Goal: Information Seeking & Learning: Learn about a topic

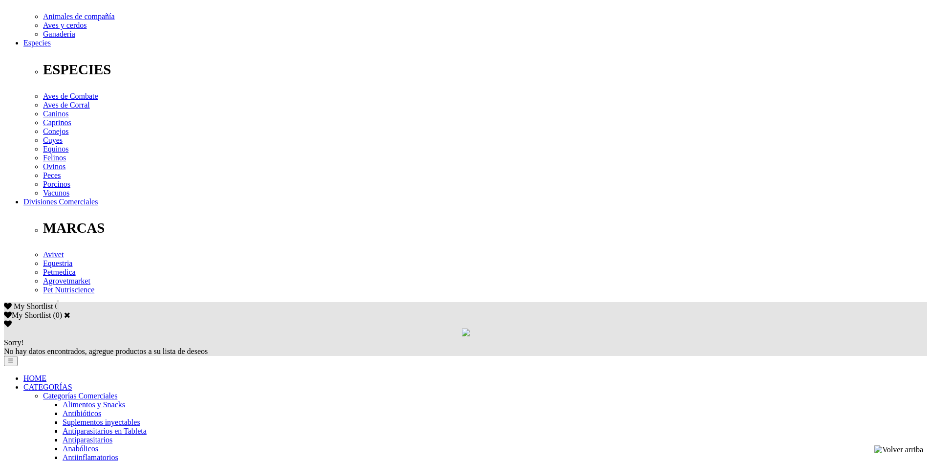
scroll to position [342, 0]
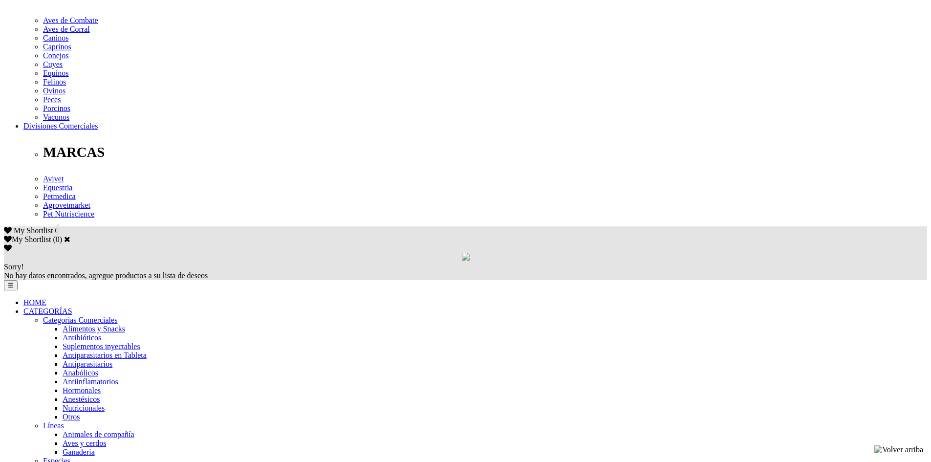
scroll to position [440, 0]
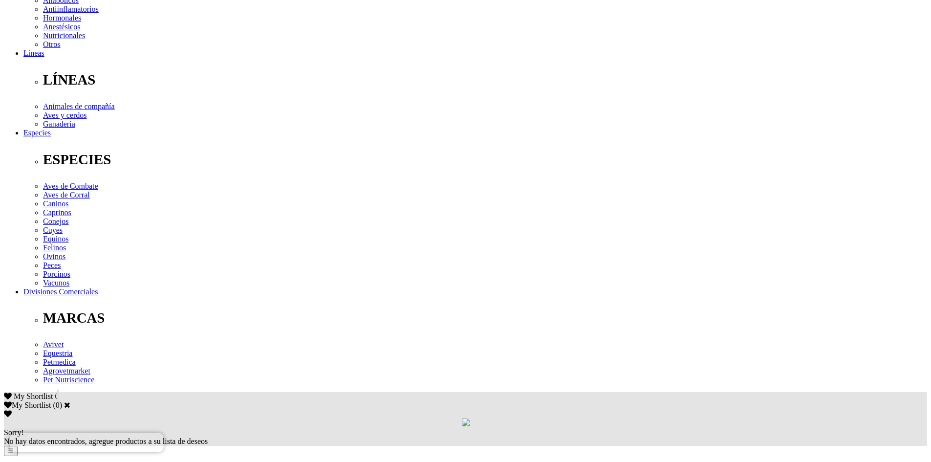
scroll to position [293, 0]
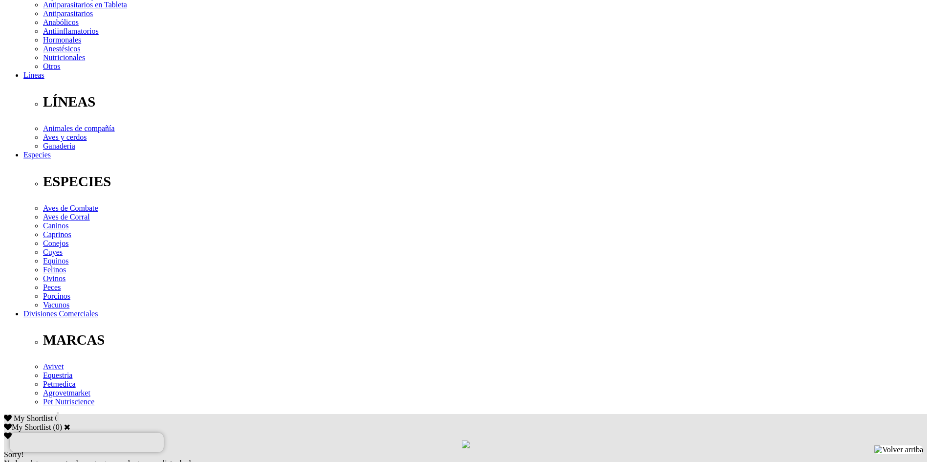
scroll to position [0, 0]
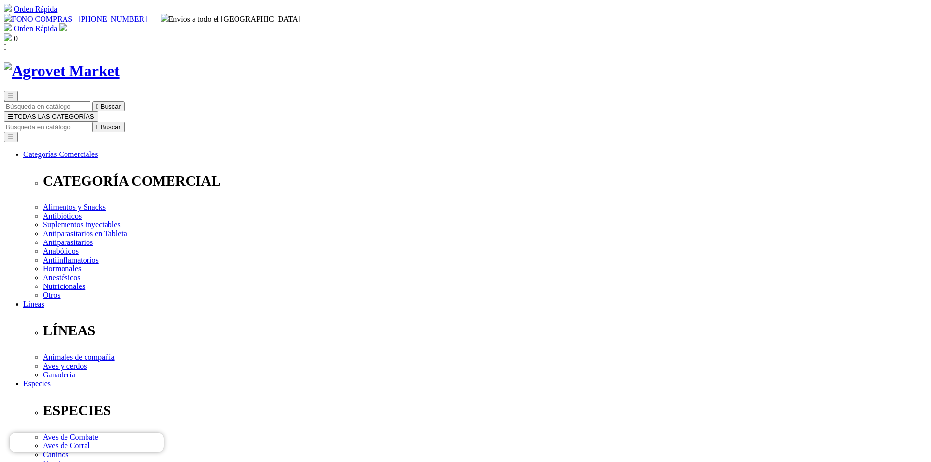
click at [90, 122] on input "Buscar" at bounding box center [47, 127] width 87 height 10
type input "amoxivet"
click at [292, 122] on button " Buscar" at bounding box center [308, 127] width 32 height 10
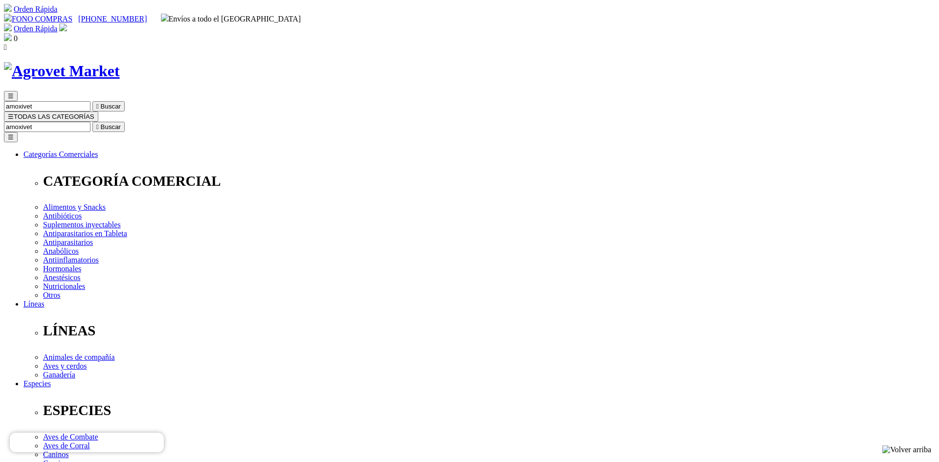
click at [90, 122] on input "amoxivet" at bounding box center [47, 127] width 87 height 10
type input "amoxi"
click at [148, 122] on button " Buscar" at bounding box center [164, 127] width 32 height 10
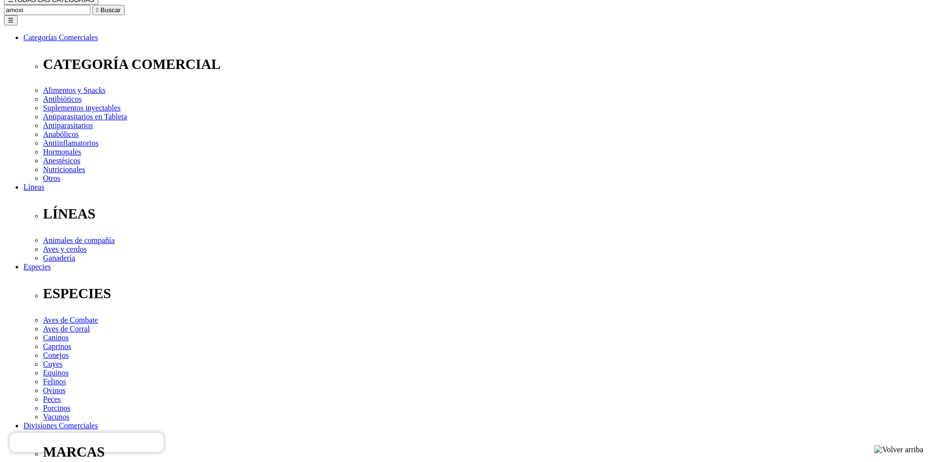
scroll to position [98, 0]
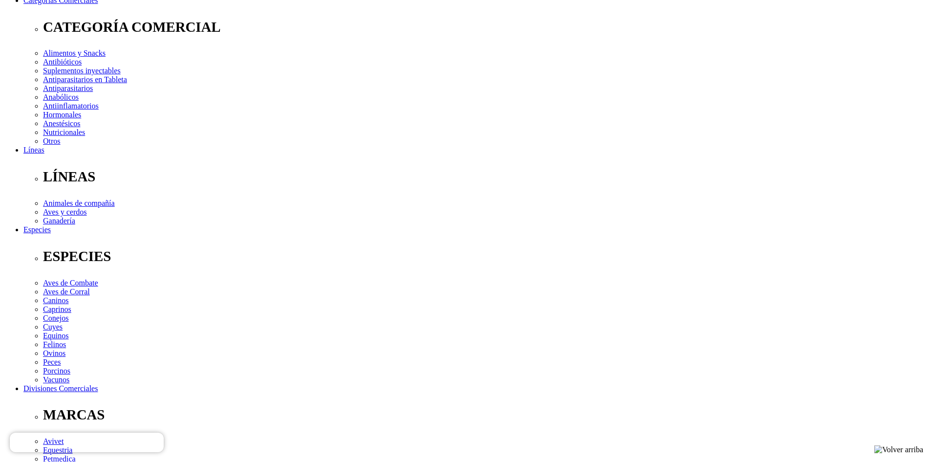
scroll to position [244, 0]
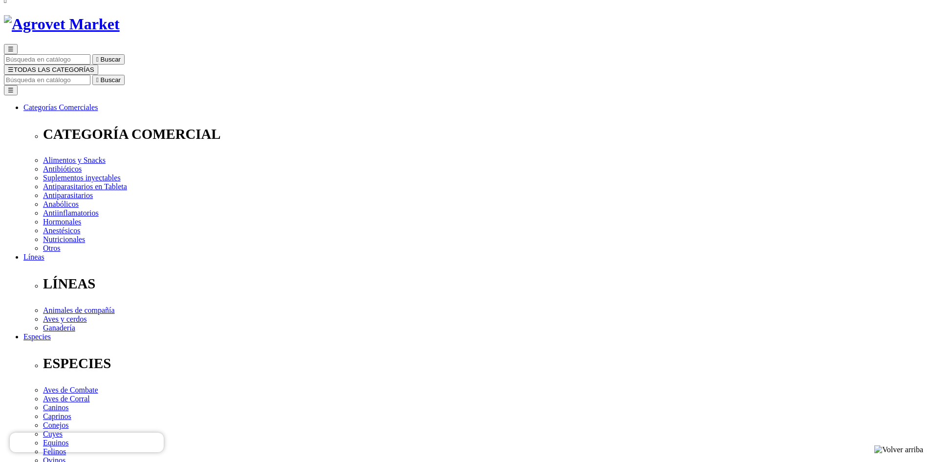
scroll to position [0, 0]
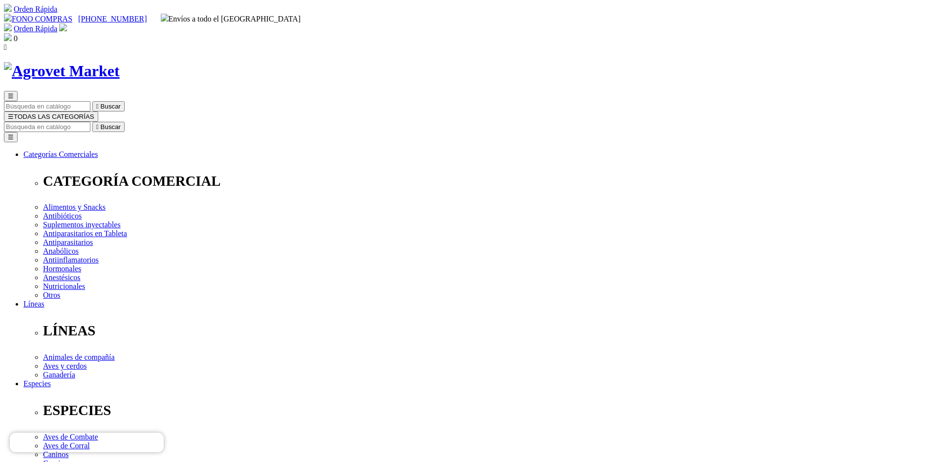
click at [120, 62] on img at bounding box center [62, 71] width 116 height 18
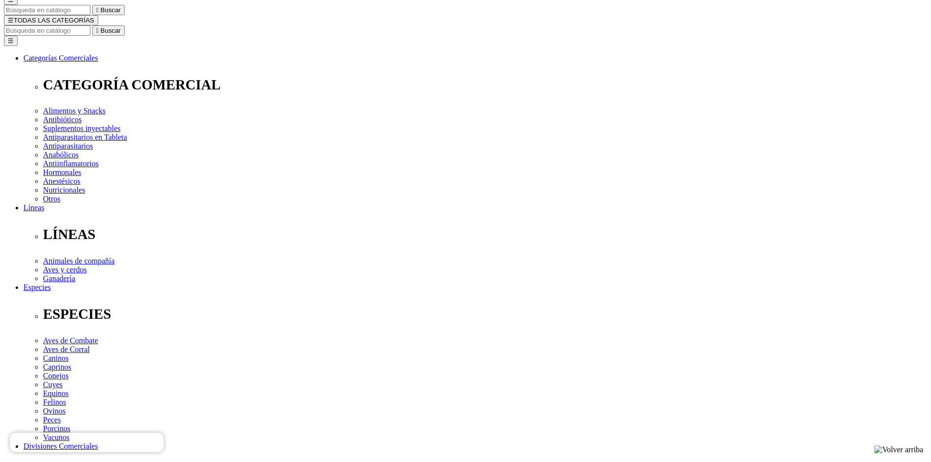
scroll to position [98, 0]
drag, startPoint x: 600, startPoint y: 343, endPoint x: 577, endPoint y: 344, distance: 22.5
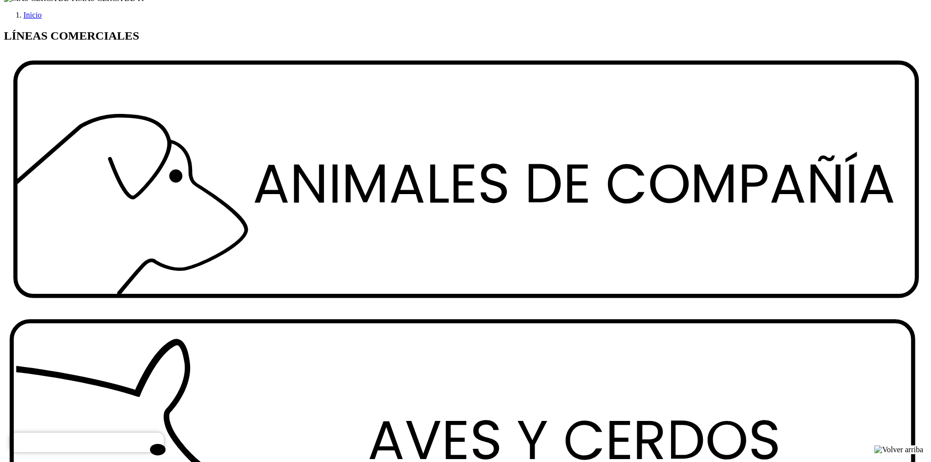
scroll to position [1307, 0]
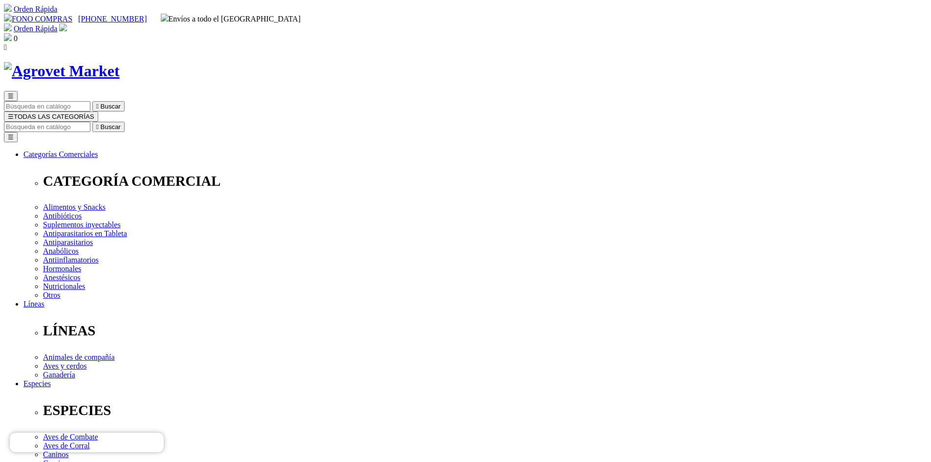
click at [90, 122] on input "Buscar" at bounding box center [47, 127] width 87 height 10
type input "ENROPRO"
click at [92, 122] on button " Buscar" at bounding box center [108, 127] width 32 height 10
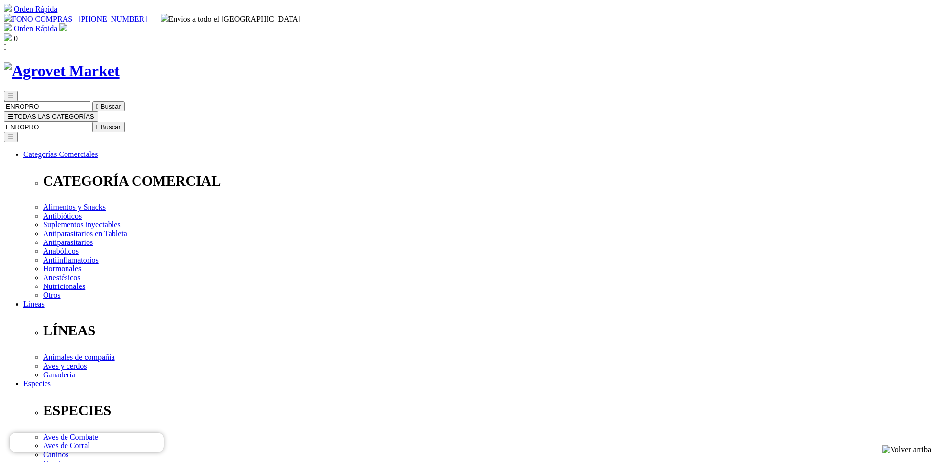
click at [90, 122] on input "ENROPRO" at bounding box center [47, 127] width 87 height 10
type input "ENRO"
click at [292, 122] on button " Buscar" at bounding box center [308, 127] width 32 height 10
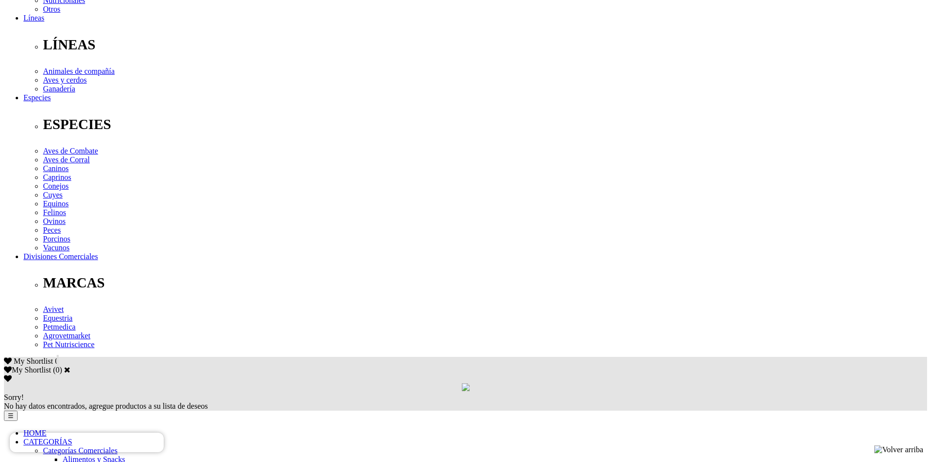
scroll to position [293, 0]
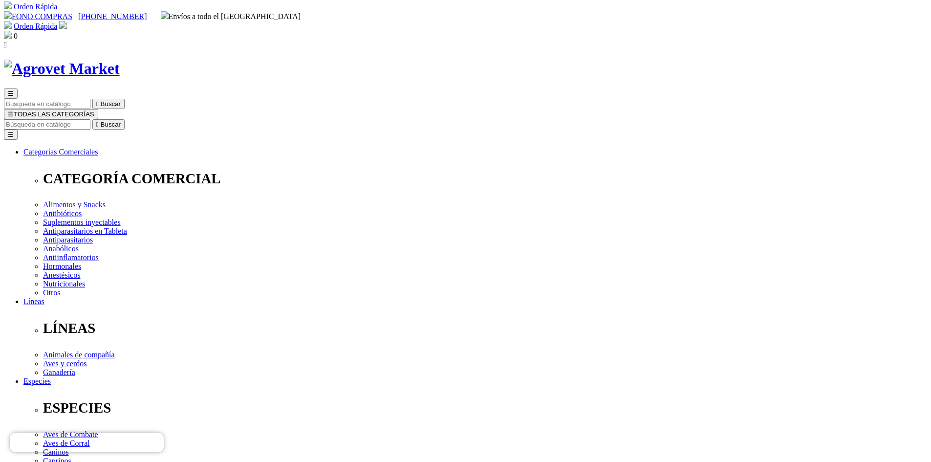
scroll to position [0, 0]
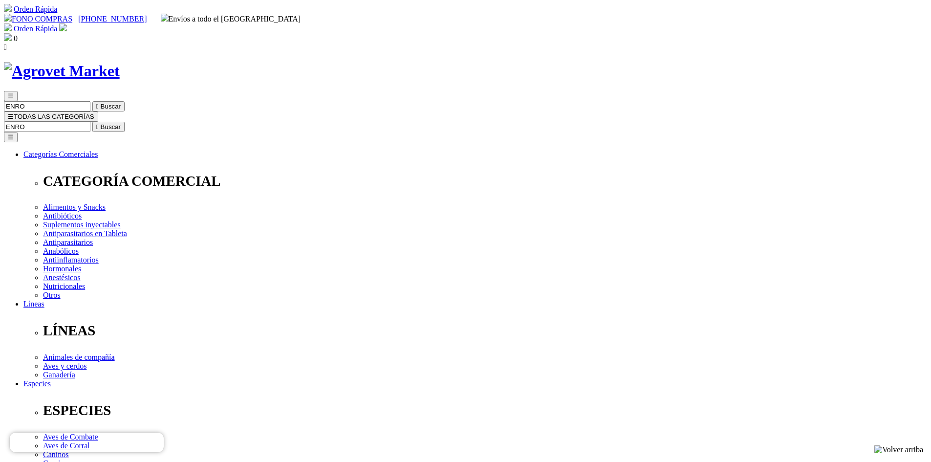
click at [656, 122] on form "ENRO  Buscar" at bounding box center [466, 127] width 924 height 10
drag, startPoint x: 659, startPoint y: 48, endPoint x: 634, endPoint y: 48, distance: 25.4
click at [90, 122] on input "ENRO" at bounding box center [47, 127] width 87 height 10
type input "dexa"
click at [92, 122] on button " Buscar" at bounding box center [108, 127] width 32 height 10
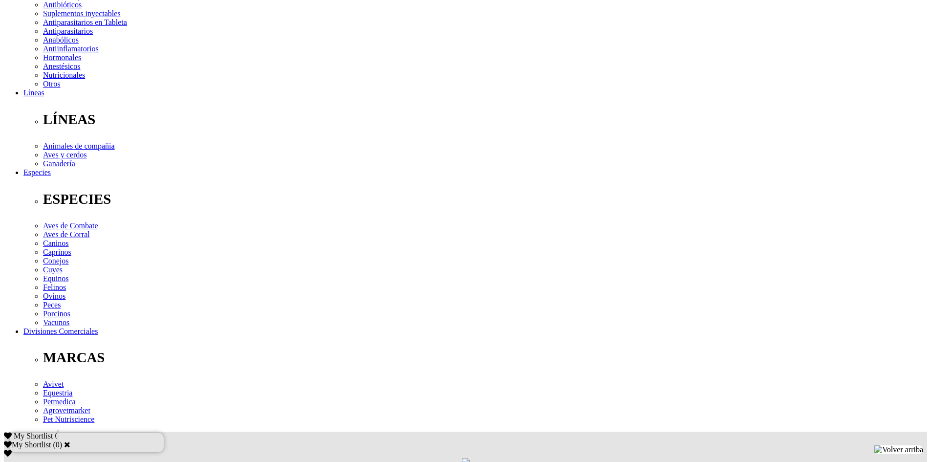
scroll to position [244, 0]
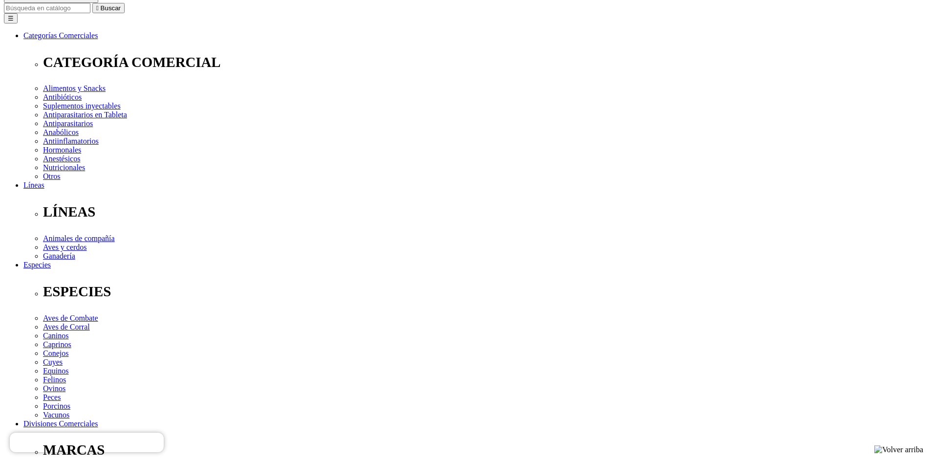
scroll to position [98, 0]
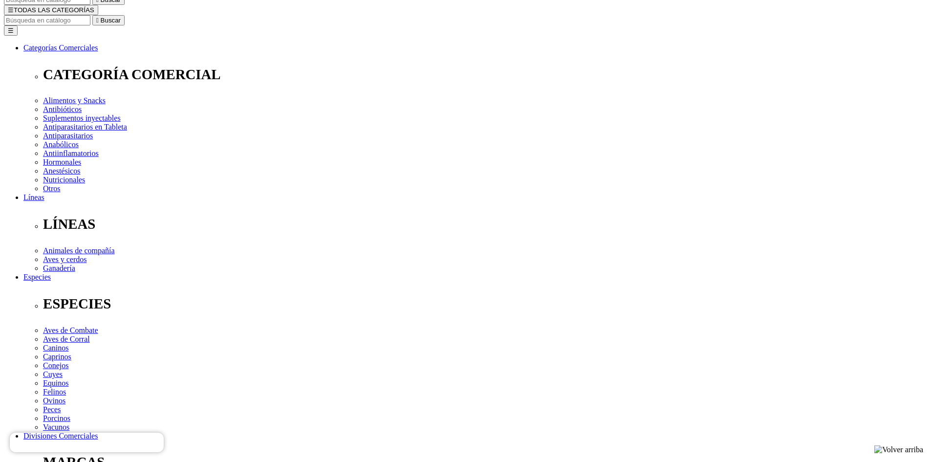
scroll to position [147, 0]
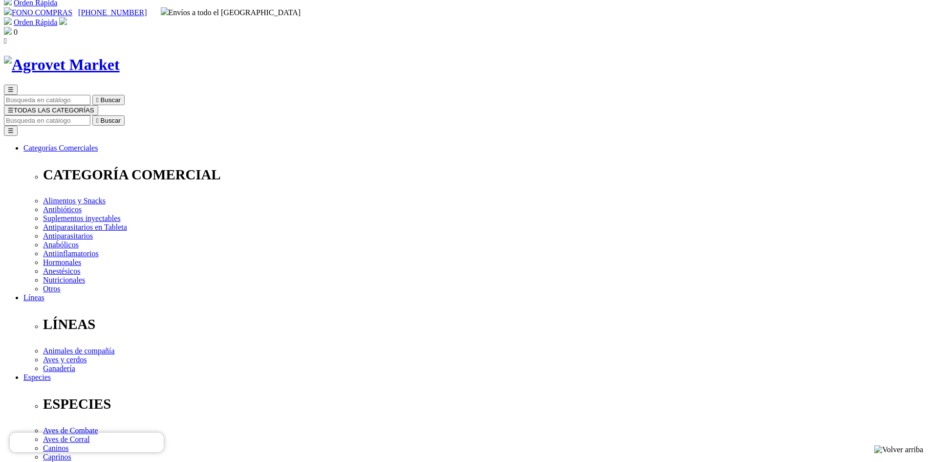
scroll to position [0, 0]
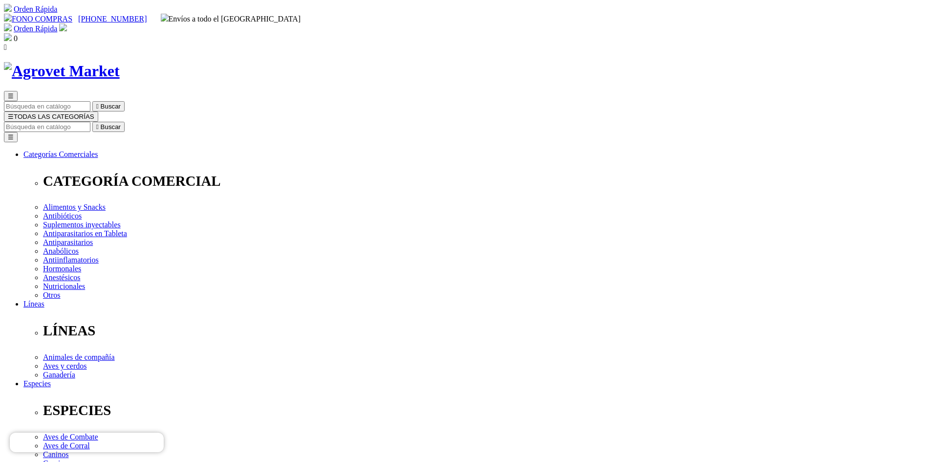
click at [90, 122] on input "Buscar" at bounding box center [47, 127] width 87 height 10
type input "catofos"
click at [296, 122] on button " Buscar" at bounding box center [312, 127] width 32 height 10
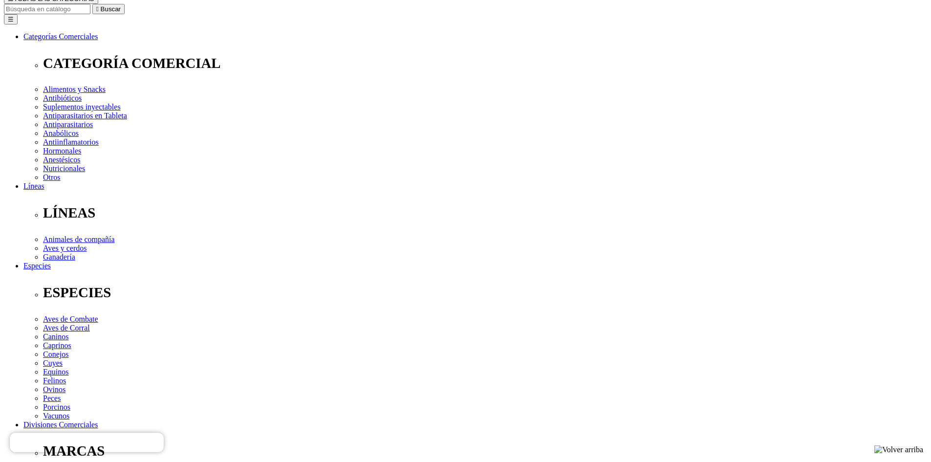
scroll to position [147, 0]
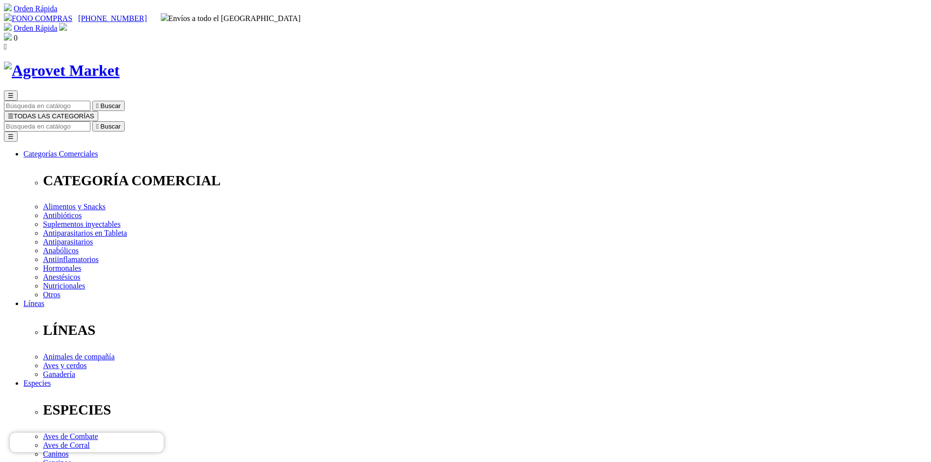
scroll to position [0, 0]
click at [90, 122] on input "Buscar" at bounding box center [47, 127] width 87 height 10
type input "amino"
click at [296, 122] on button " Buscar" at bounding box center [312, 127] width 32 height 10
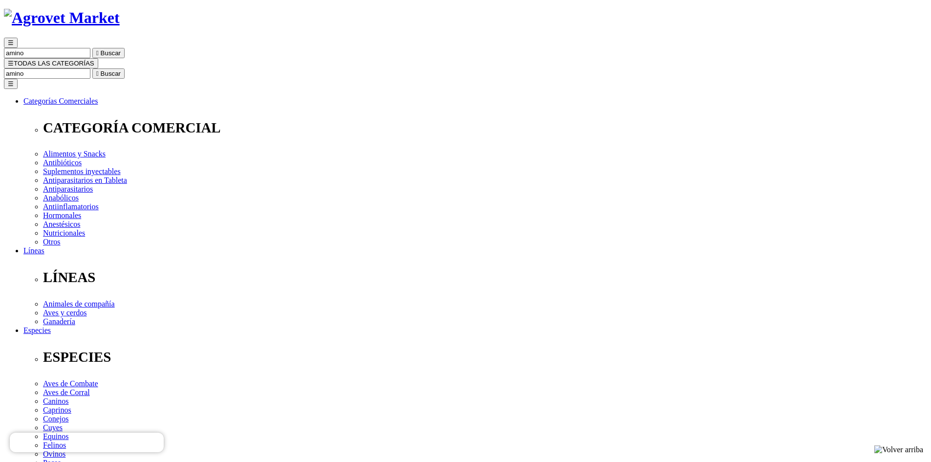
scroll to position [49, 0]
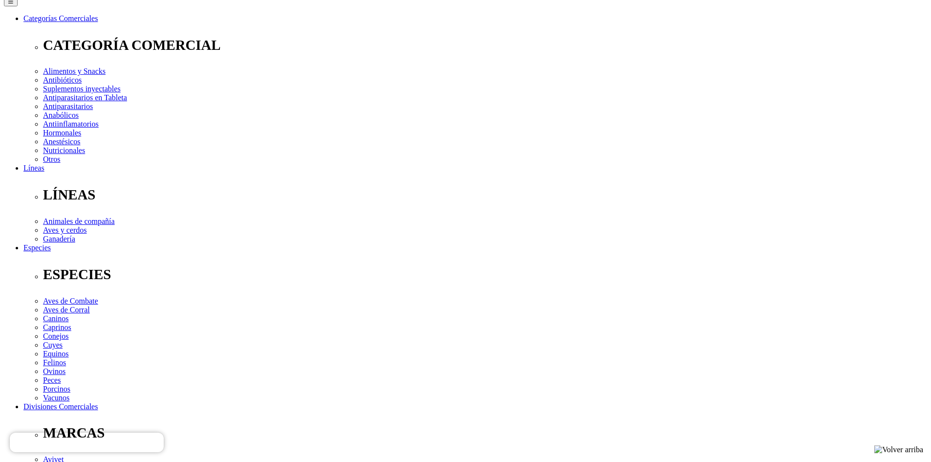
scroll to position [244, 0]
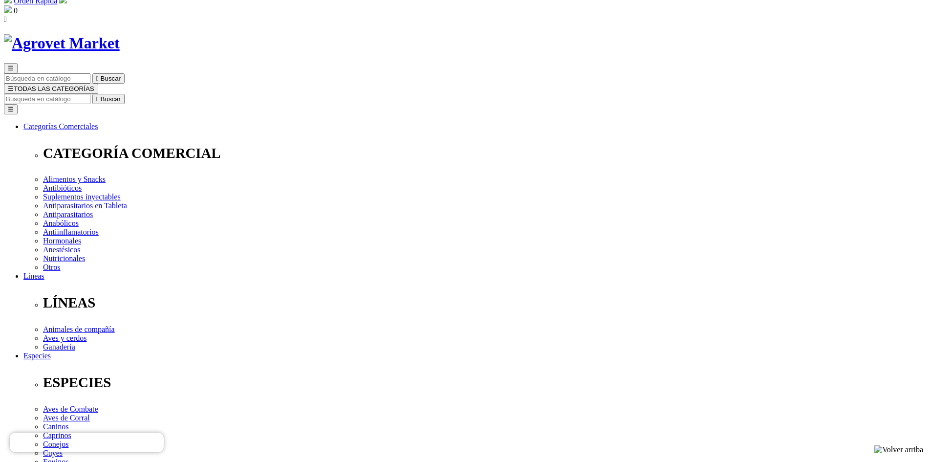
scroll to position [0, 0]
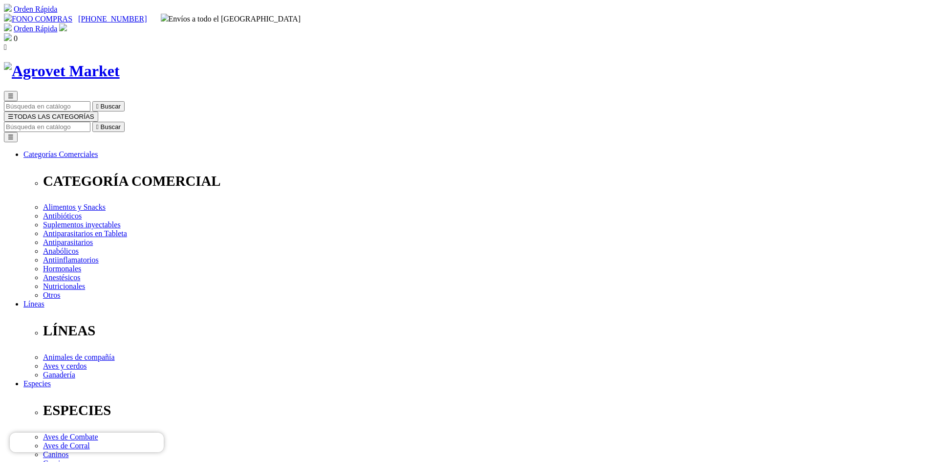
click at [90, 122] on input "Buscar" at bounding box center [47, 127] width 87 height 10
type input "CATOFOS"
click at [92, 122] on button " Buscar" at bounding box center [108, 127] width 32 height 10
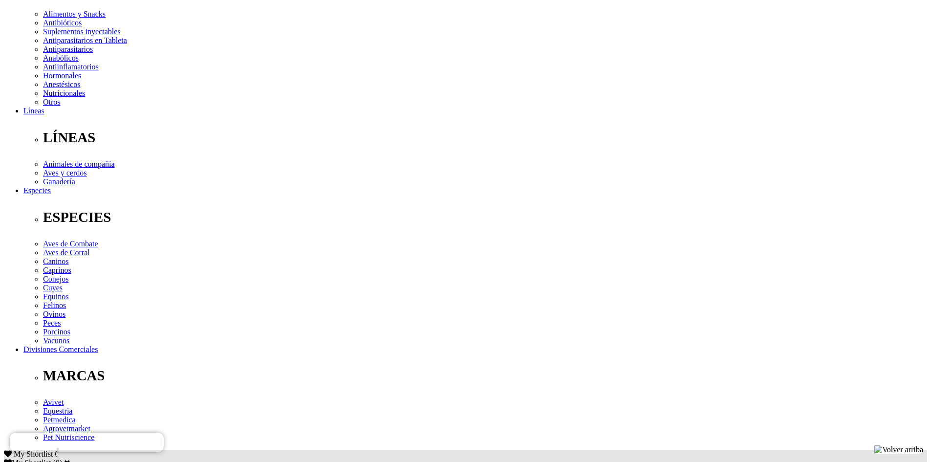
scroll to position [196, 0]
